Goal: Task Accomplishment & Management: Manage account settings

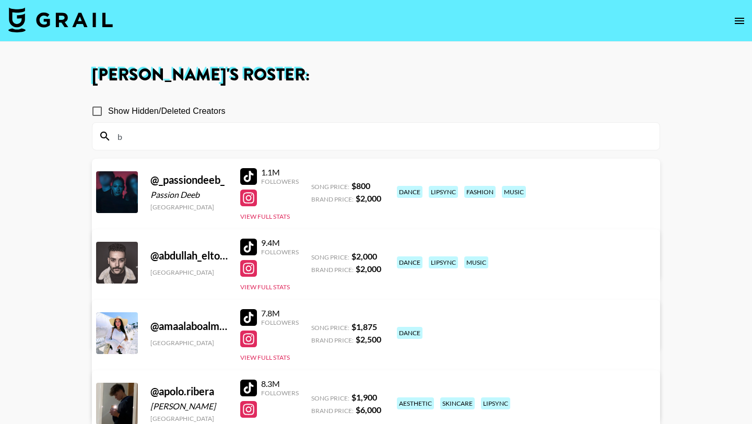
click at [63, 26] on img at bounding box center [60, 19] width 104 height 25
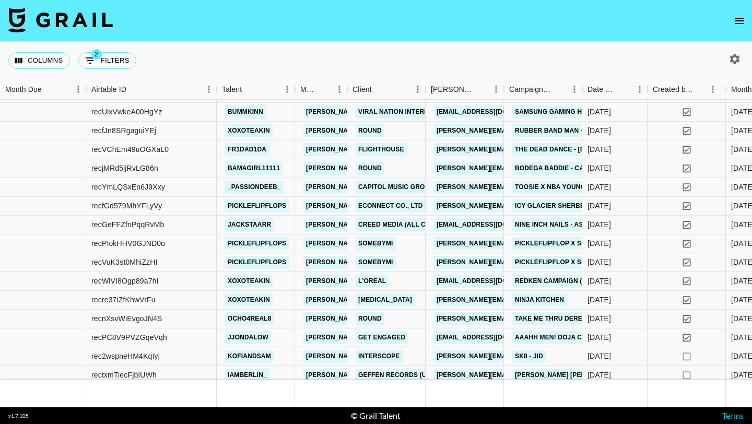
scroll to position [923, 0]
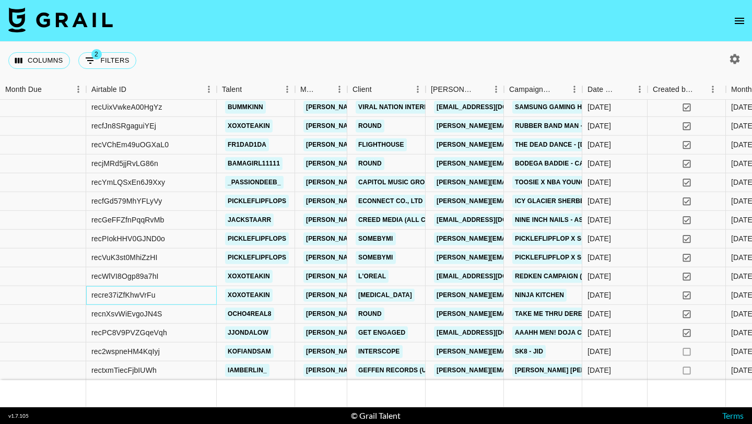
click at [184, 294] on div "recre37iZfKhwVrFu" at bounding box center [151, 295] width 130 height 19
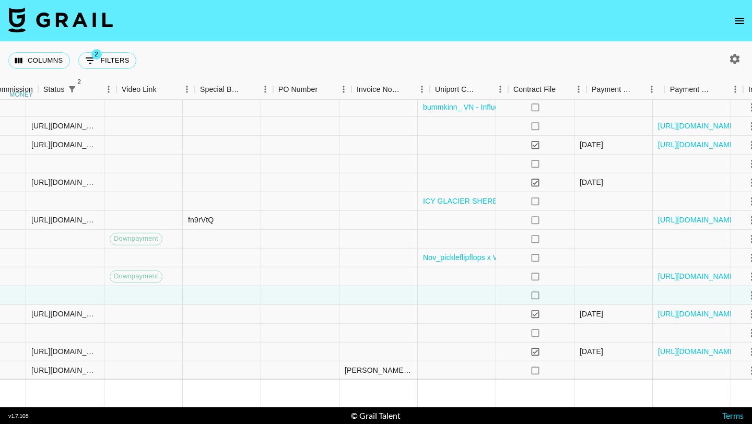
scroll to position [923, 1125]
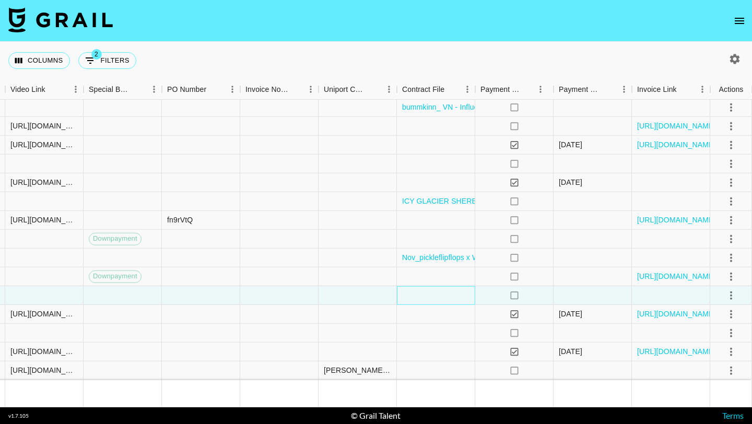
click at [426, 294] on div at bounding box center [436, 295] width 78 height 19
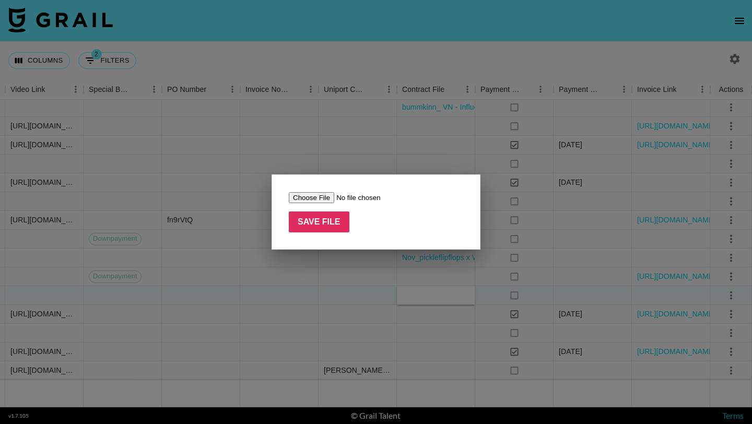
click at [295, 194] on input "file" at bounding box center [355, 197] width 132 height 11
type input "C:\fakepath\[MEDICAL_DATA]_Shark Ninja x Xoxoteakin Brief Terms .pdf"
click at [326, 219] on input "Save File" at bounding box center [319, 221] width 61 height 21
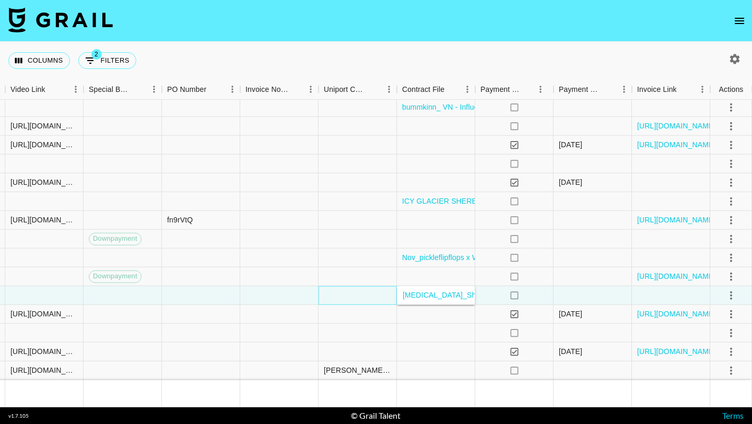
click at [373, 296] on div at bounding box center [357, 295] width 78 height 19
click at [412, 295] on link "[MEDICAL_DATA]_Shark Ninja x Xoxoteakin Brief Terms .pdf" at bounding box center [503, 295] width 202 height 10
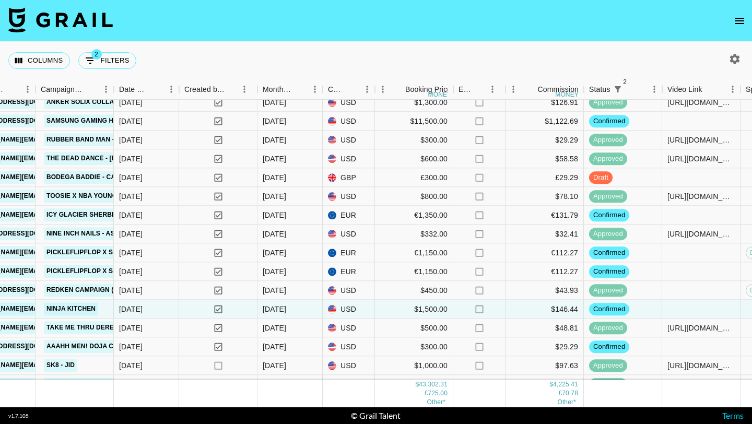
scroll to position [923, 468]
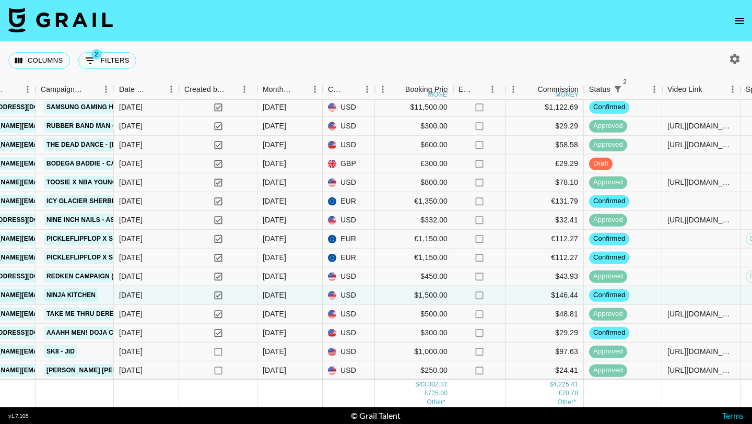
click at [736, 20] on icon "open drawer" at bounding box center [739, 21] width 13 height 13
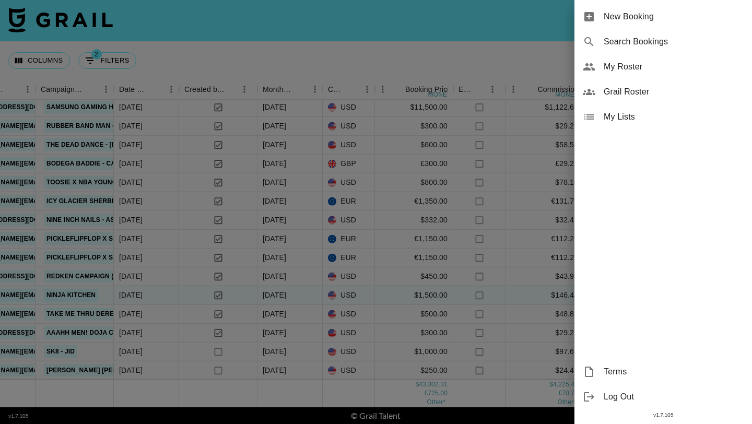
click at [637, 65] on span "My Roster" at bounding box center [673, 67] width 140 height 13
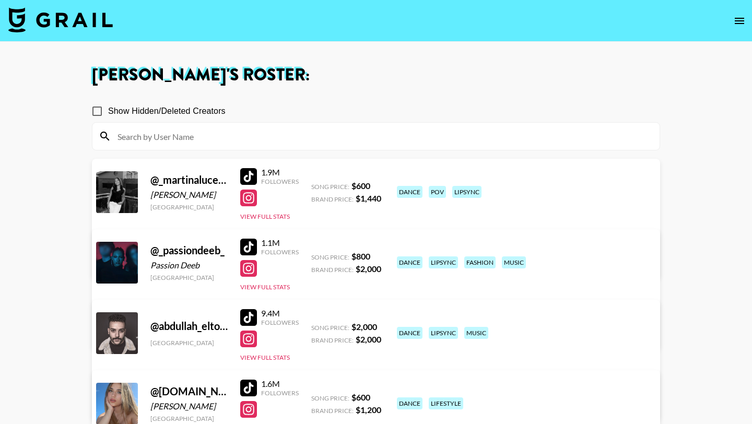
click at [201, 144] on input at bounding box center [382, 136] width 542 height 17
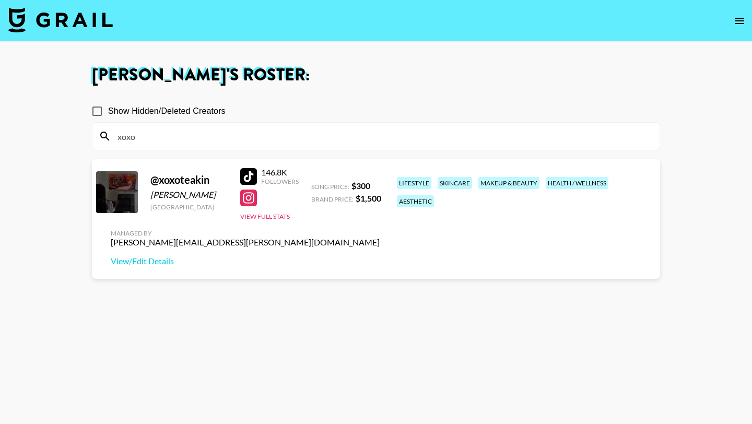
type input "xoxo"
click at [253, 195] on div at bounding box center [248, 197] width 17 height 17
click at [379, 256] on link "View/Edit Details" at bounding box center [245, 261] width 269 height 10
click at [77, 26] on img at bounding box center [60, 19] width 104 height 25
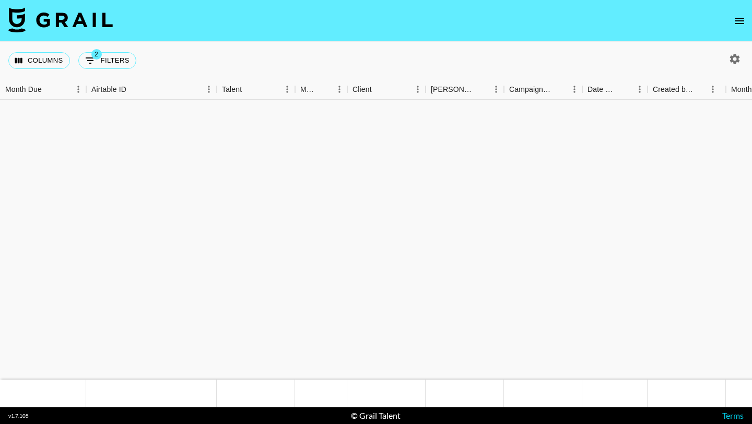
scroll to position [919, 0]
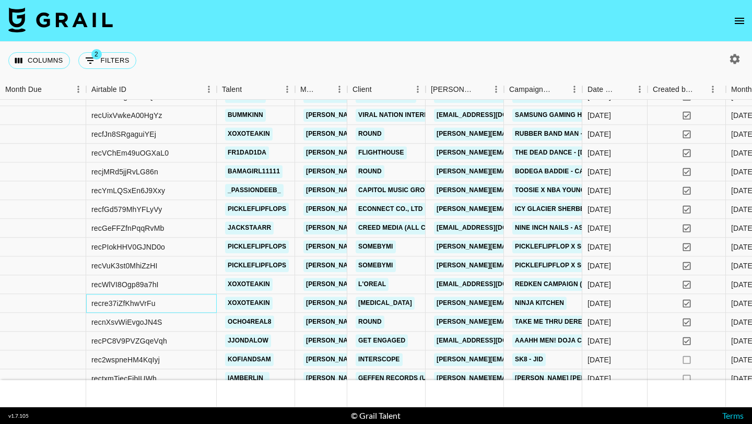
click at [206, 301] on div "recre37iZfKhwVrFu" at bounding box center [151, 303] width 130 height 19
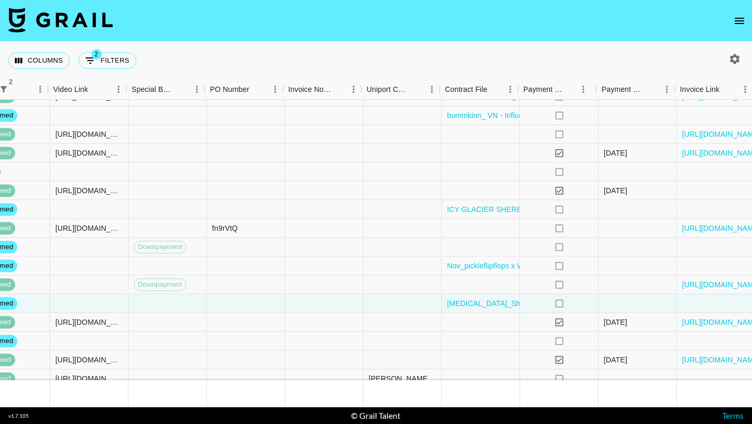
scroll to position [919, 1094]
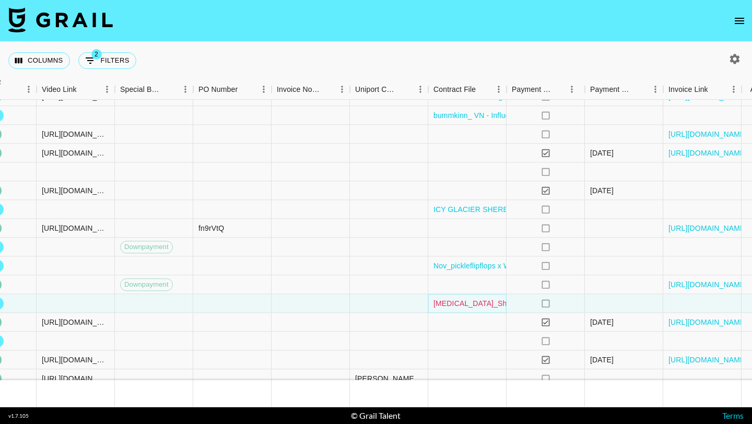
click at [458, 306] on link "[MEDICAL_DATA]_Shark Ninja x Xoxoteakin Brief Terms .pdf" at bounding box center [534, 303] width 202 height 10
click at [503, 311] on div "[MEDICAL_DATA]_Shark Ninja x Xoxoteakin Brief Terms .pdf" at bounding box center [467, 303] width 78 height 19
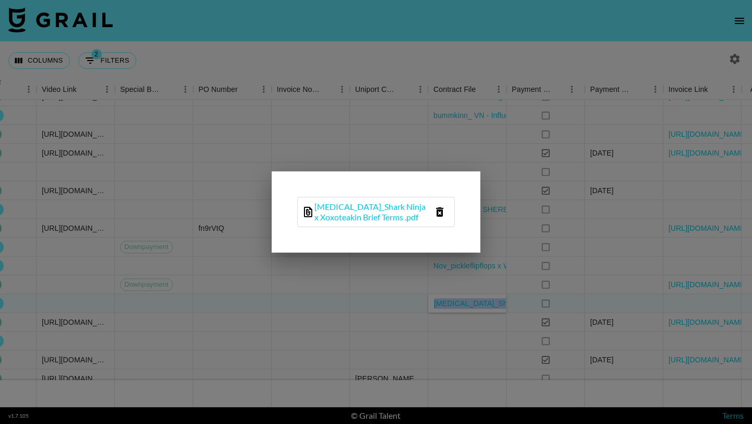
click at [440, 213] on icon "delete file" at bounding box center [439, 212] width 13 height 13
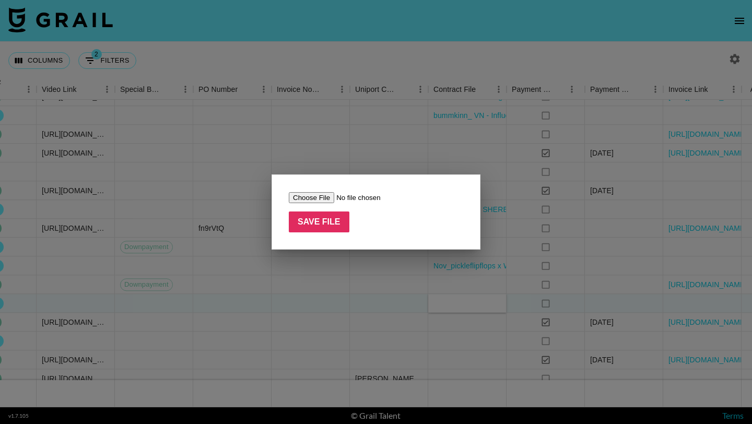
click at [313, 194] on input "file" at bounding box center [355, 197] width 132 height 11
type input "C:\fakepath\Teà Akin - Shark Ninja (US) - BlendBoss (Creator Selection) - Agre…"
click at [320, 215] on input "Save File" at bounding box center [319, 221] width 61 height 21
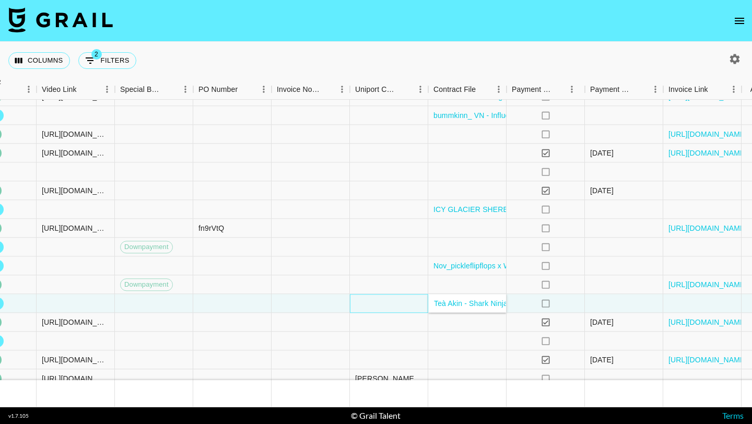
click at [406, 304] on div at bounding box center [389, 303] width 78 height 19
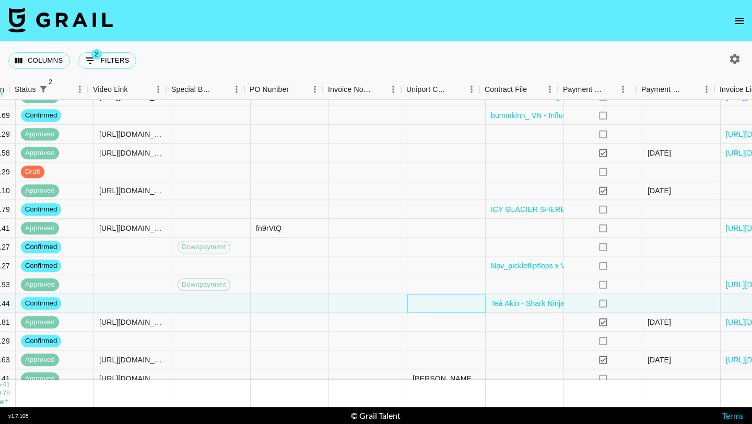
scroll to position [919, 1058]
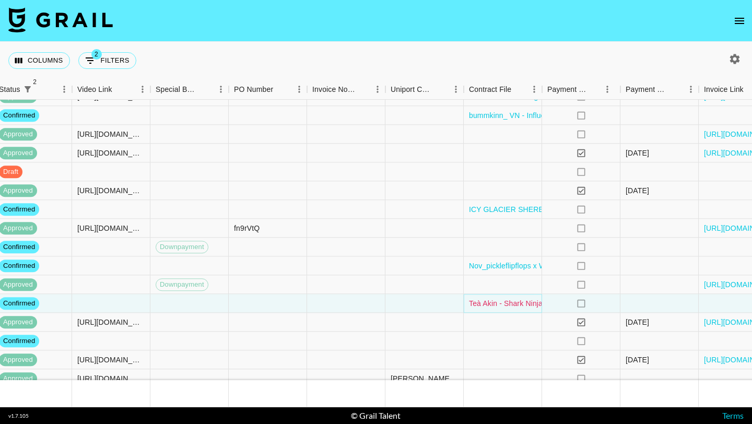
click at [510, 304] on link "Teà Akin - Shark Ninja (US) - BlendBoss (Creator Selection) - Agreement - BRIE…" at bounding box center [680, 303] width 423 height 10
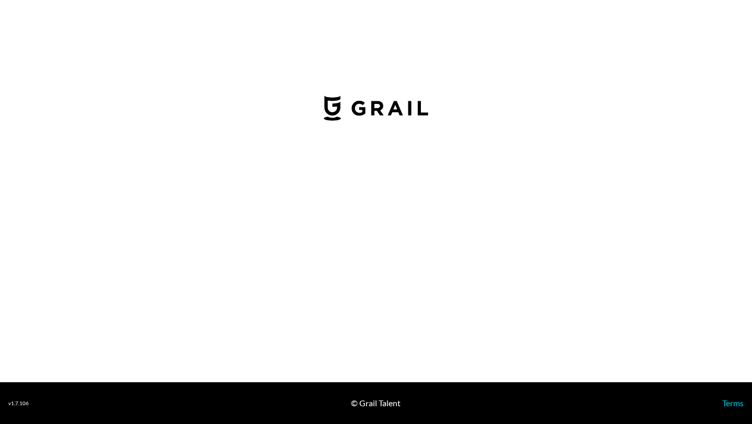
select select "USD"
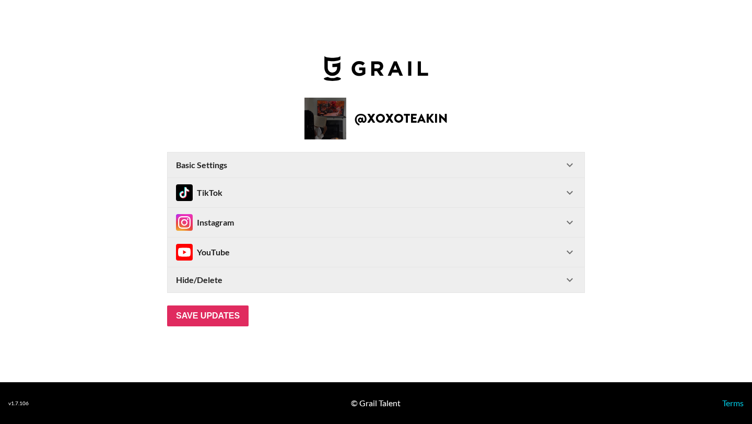
click at [434, 165] on div "Basic Settings" at bounding box center [369, 165] width 387 height 10
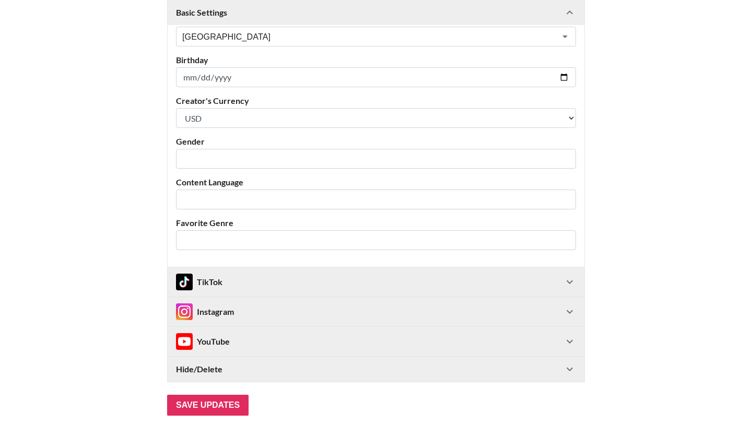
scroll to position [280, 0]
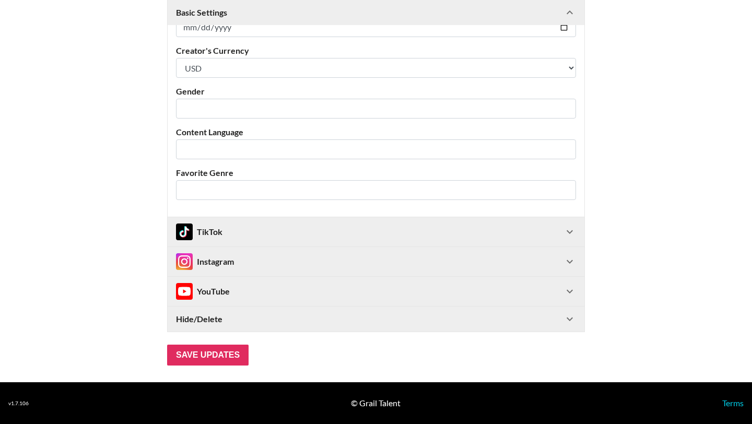
click at [355, 319] on div "Hide/Delete" at bounding box center [369, 319] width 387 height 10
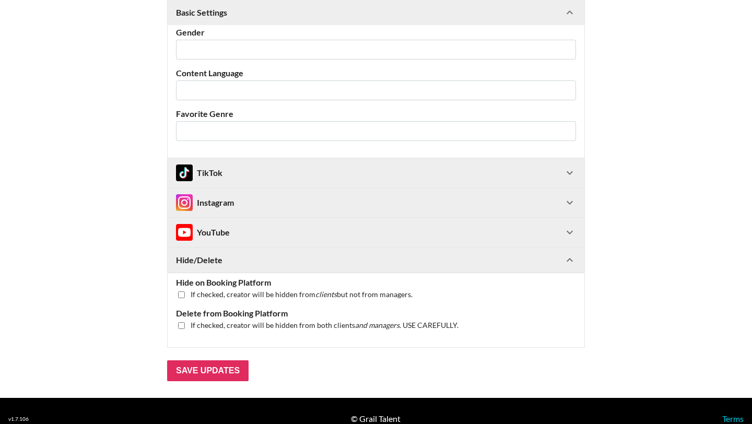
scroll to position [355, 0]
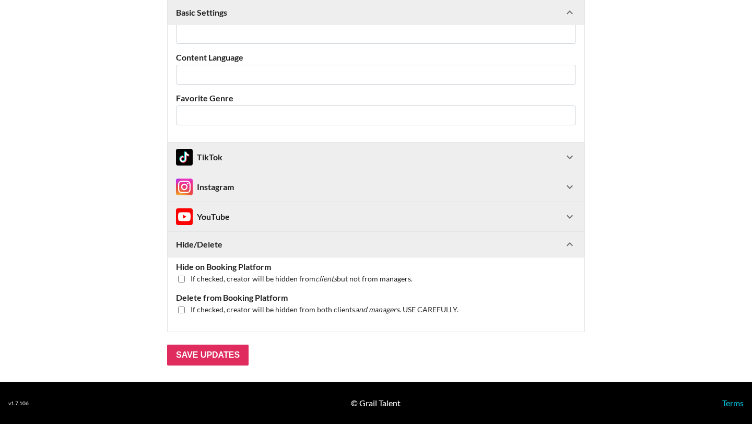
click at [362, 248] on div "Hide/Delete" at bounding box center [369, 244] width 387 height 10
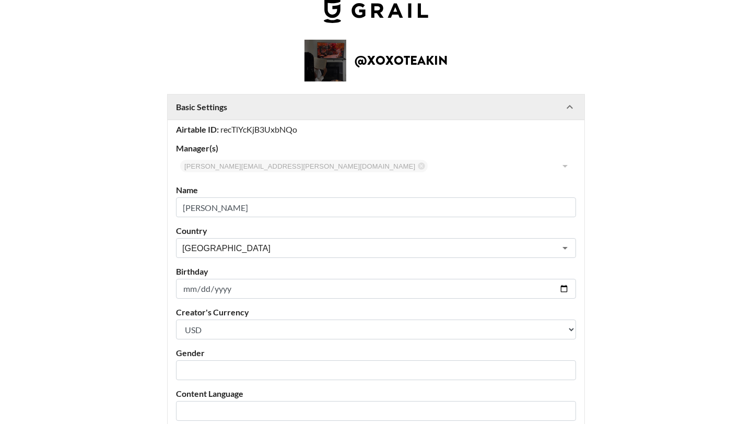
scroll to position [0, 0]
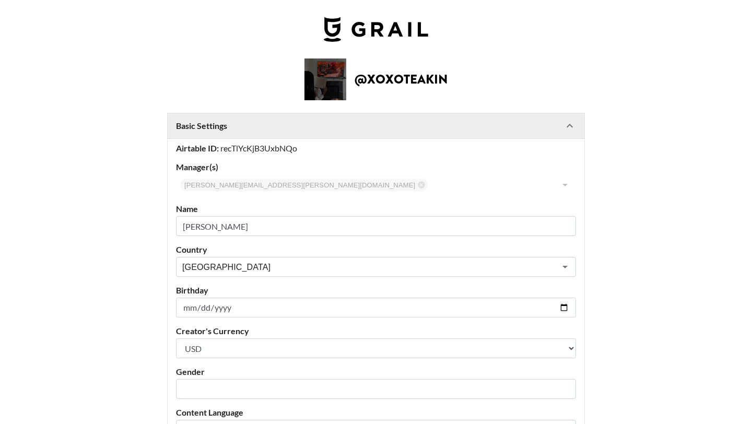
click at [365, 133] on Settings-header "Basic Settings" at bounding box center [376, 125] width 417 height 25
